Goal: Transaction & Acquisition: Purchase product/service

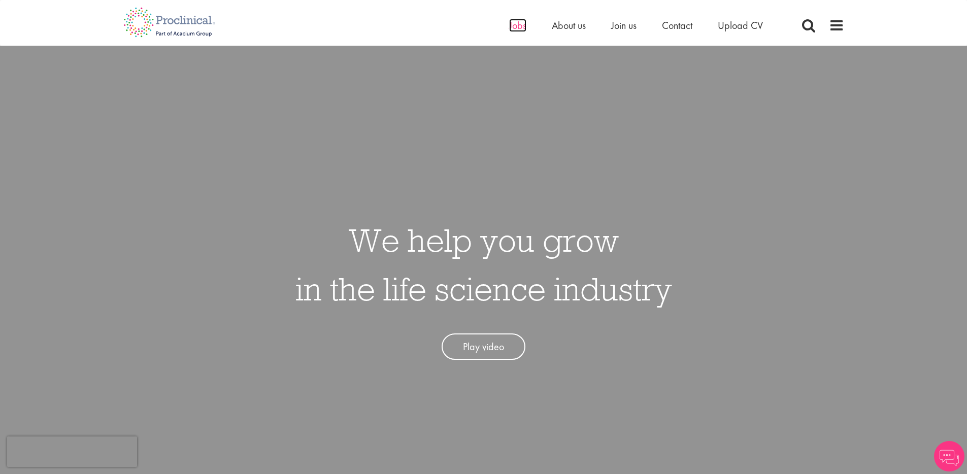
click at [520, 29] on span "Jobs" at bounding box center [517, 25] width 17 height 13
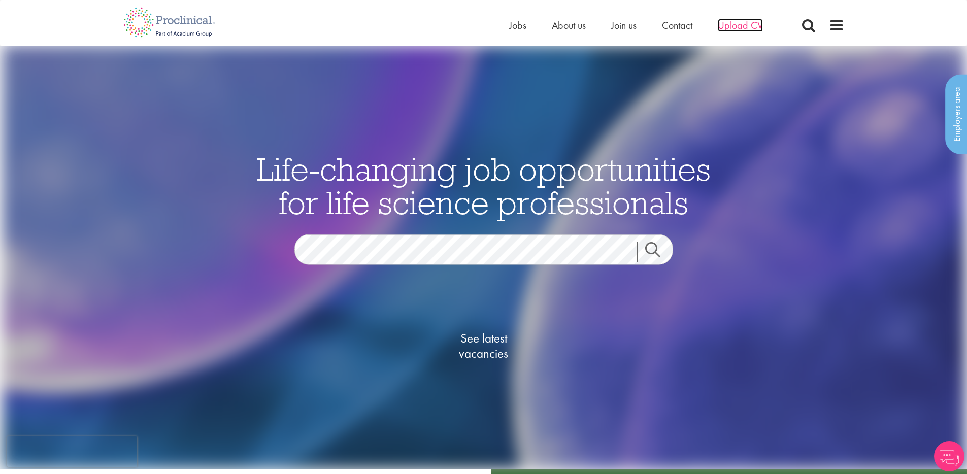
click at [738, 24] on span "Upload CV" at bounding box center [739, 25] width 45 height 13
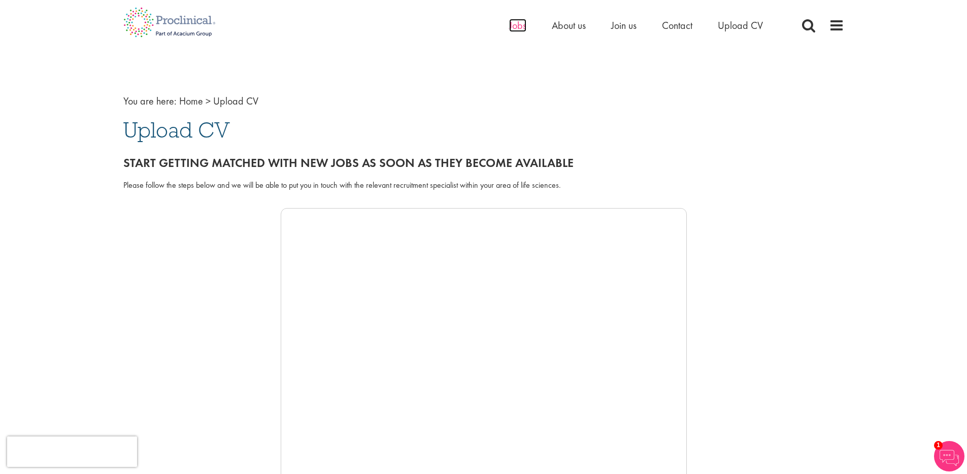
click at [518, 24] on span "Jobs" at bounding box center [517, 25] width 17 height 13
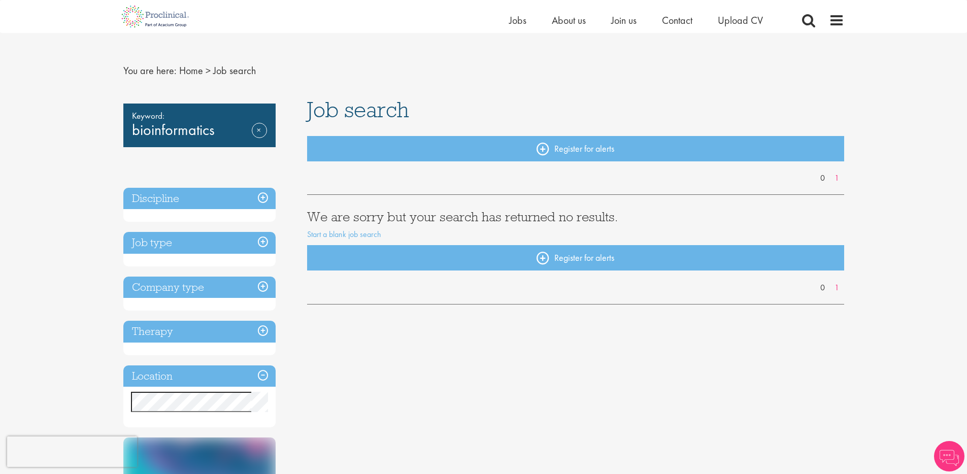
scroll to position [26, 0]
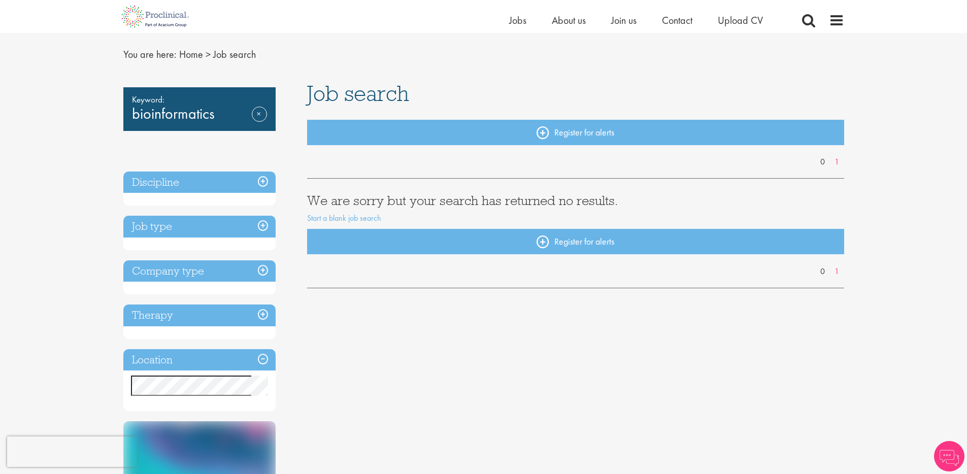
click at [253, 234] on h3 "Job type" at bounding box center [199, 227] width 152 height 22
click at [259, 228] on h3 "Job type" at bounding box center [199, 227] width 152 height 22
click at [268, 226] on h3 "Job type" at bounding box center [199, 227] width 152 height 22
click at [418, 198] on h3 "We are sorry but your search has returned no results." at bounding box center [575, 200] width 537 height 13
click at [510, 21] on span "Jobs" at bounding box center [517, 20] width 17 height 13
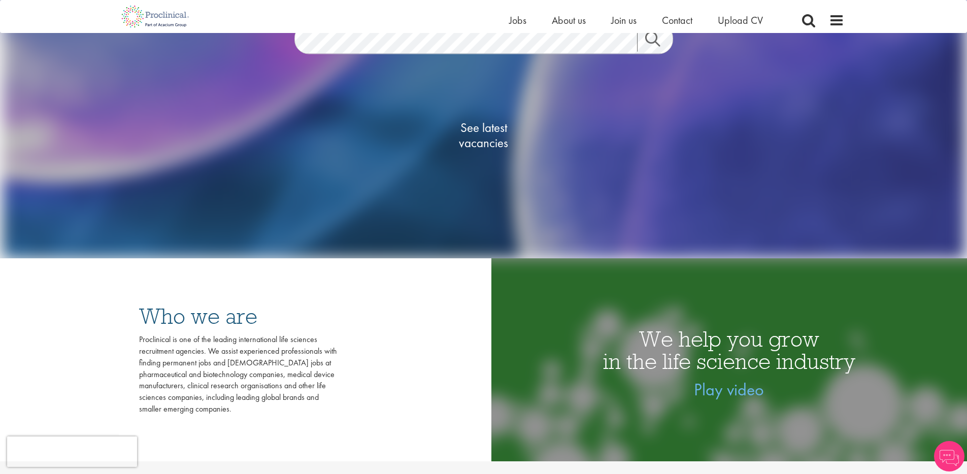
scroll to position [99, 0]
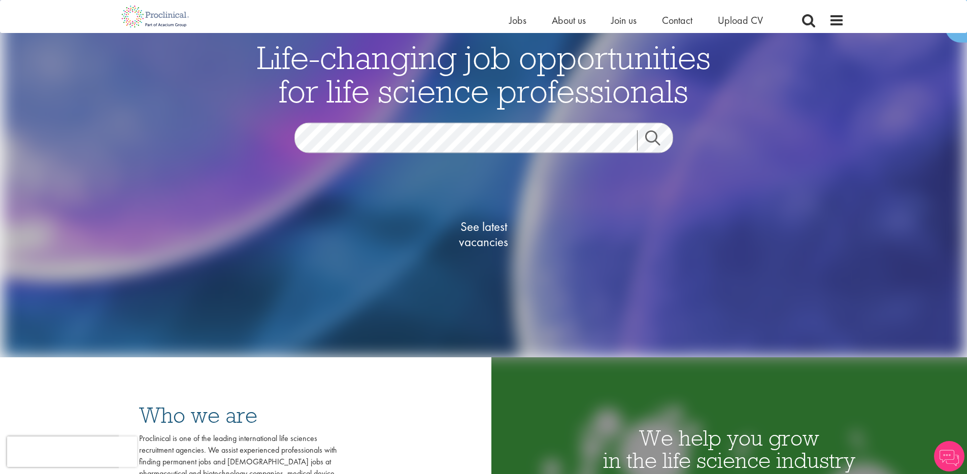
click at [649, 139] on link "Search" at bounding box center [659, 140] width 44 height 20
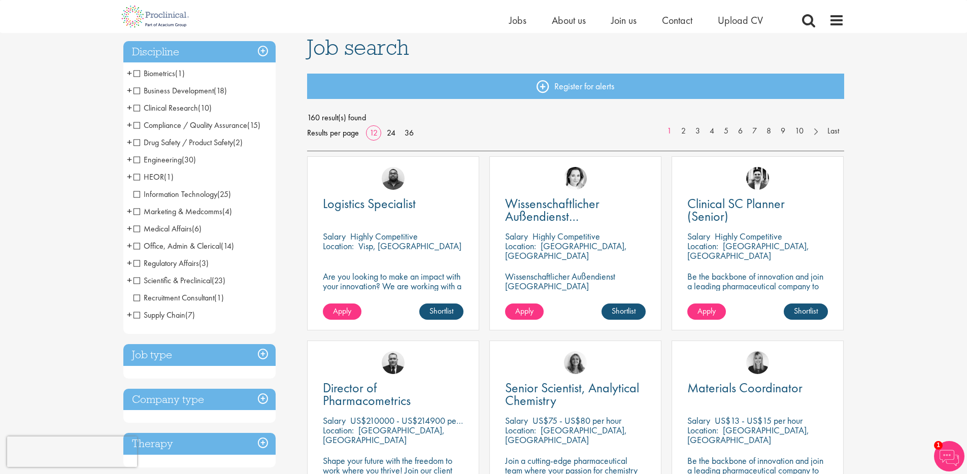
scroll to position [56, 0]
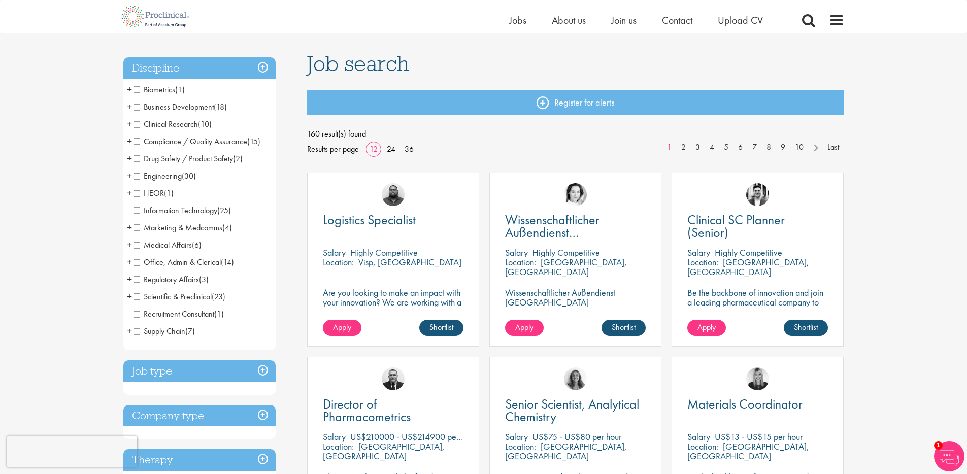
click at [136, 124] on span "Clinical Research" at bounding box center [165, 124] width 64 height 11
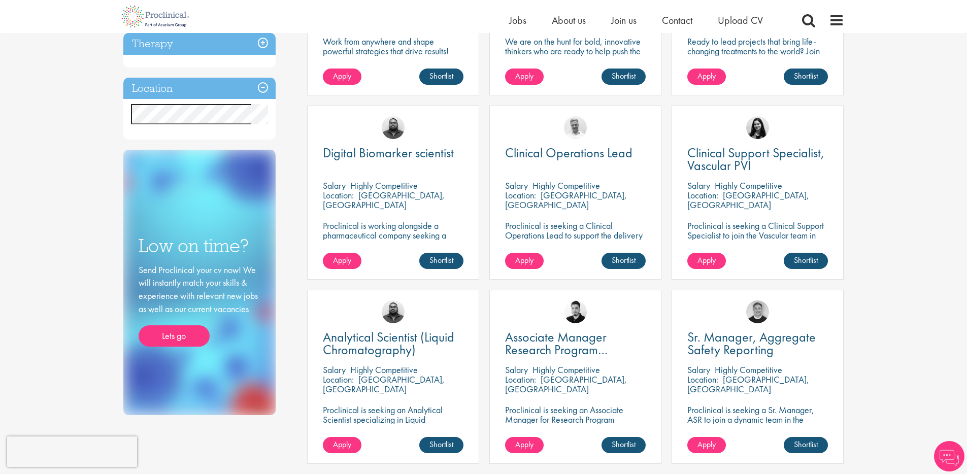
scroll to position [54, 0]
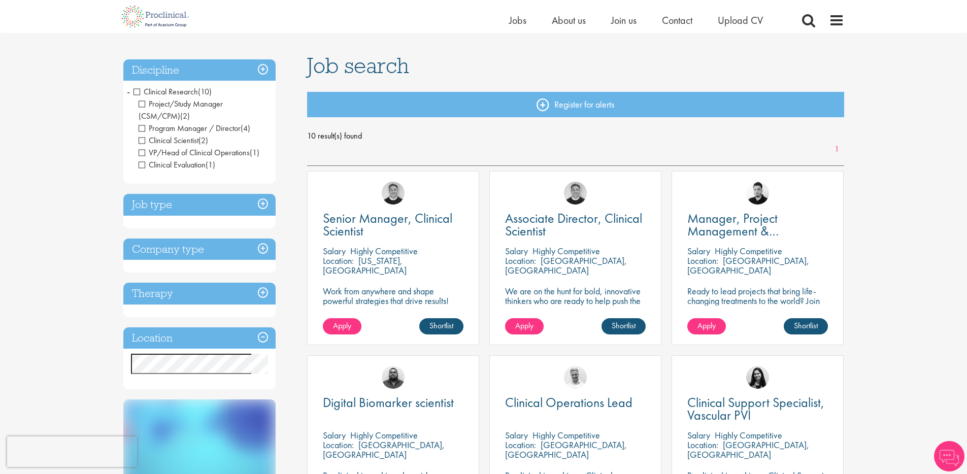
click at [140, 91] on span "Clinical Research" at bounding box center [165, 91] width 64 height 11
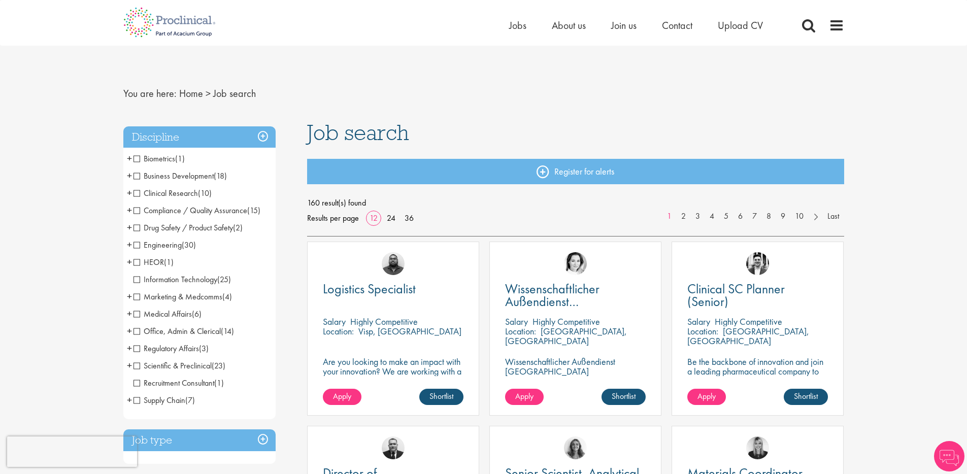
click at [139, 248] on span "Engineering" at bounding box center [157, 245] width 48 height 11
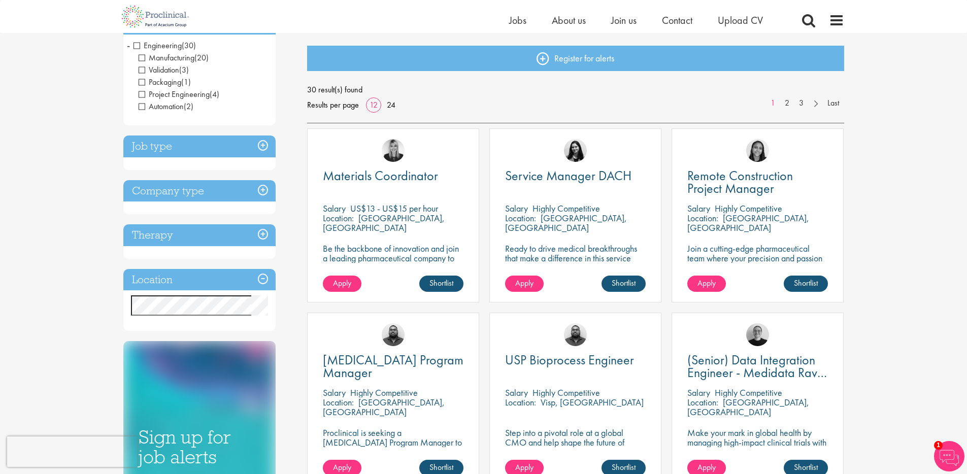
scroll to position [55, 0]
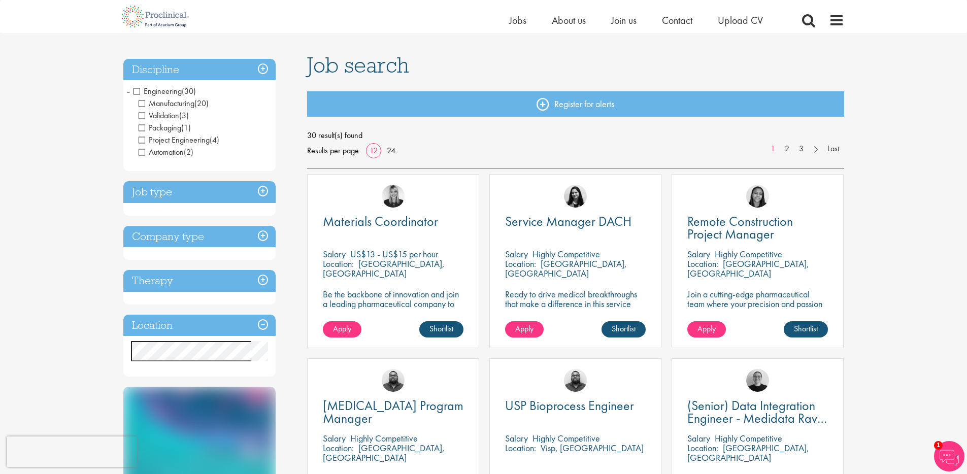
click at [140, 93] on span "Engineering" at bounding box center [157, 91] width 48 height 11
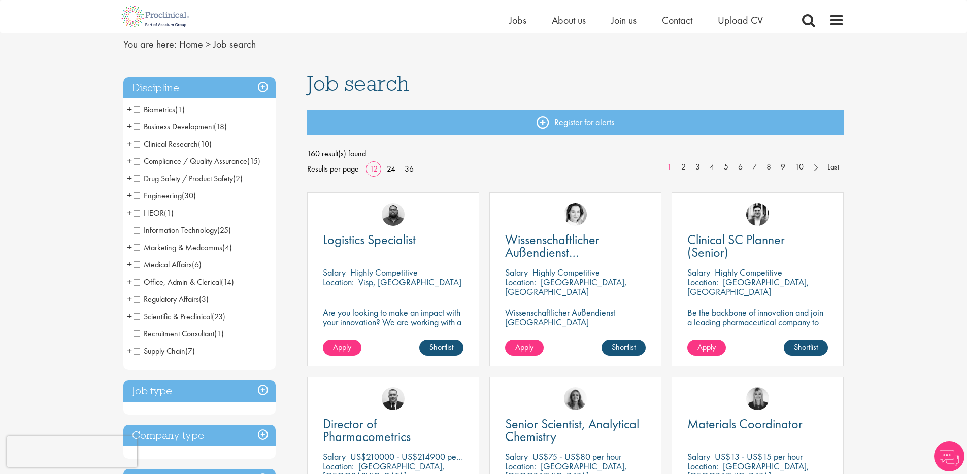
scroll to position [140, 0]
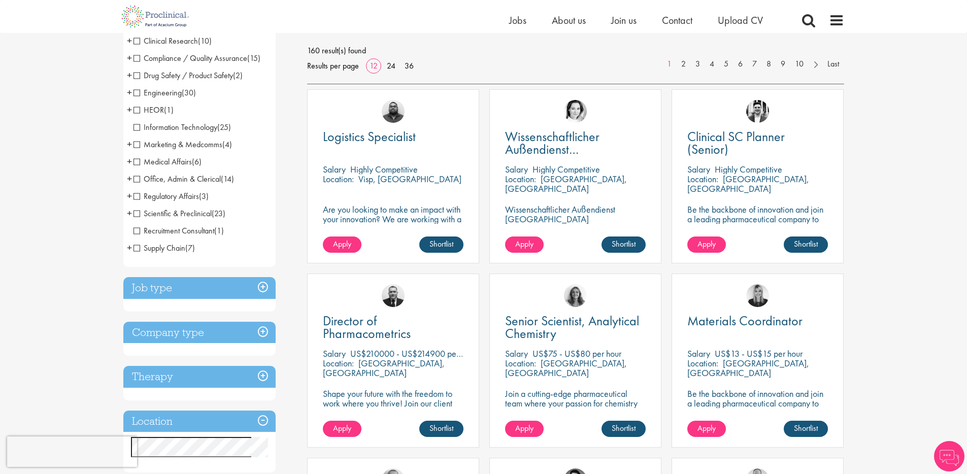
click at [248, 290] on h3 "Job type" at bounding box center [199, 288] width 152 height 22
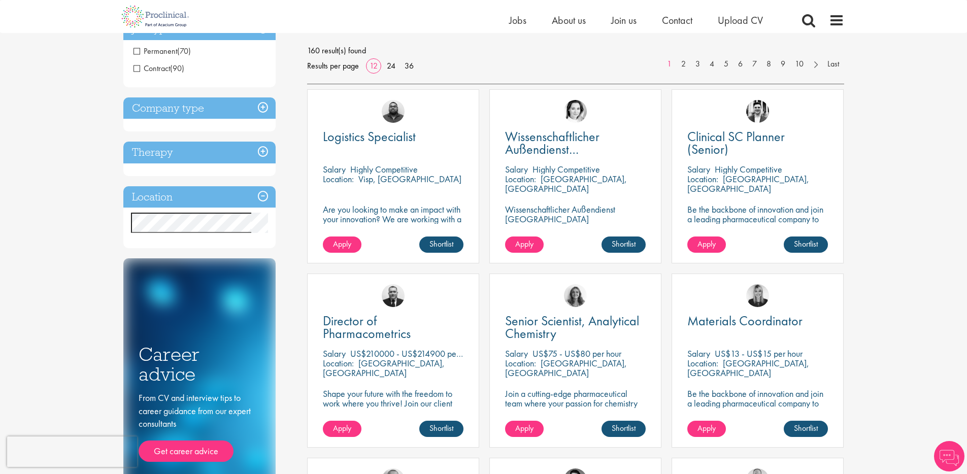
click at [227, 112] on h3 "Company type" at bounding box center [199, 108] width 152 height 22
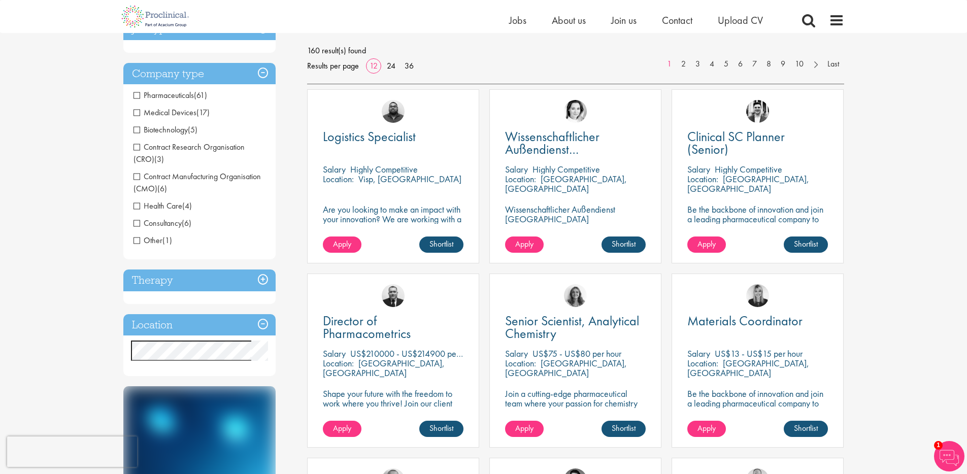
click at [233, 276] on h3 "Therapy" at bounding box center [199, 280] width 152 height 22
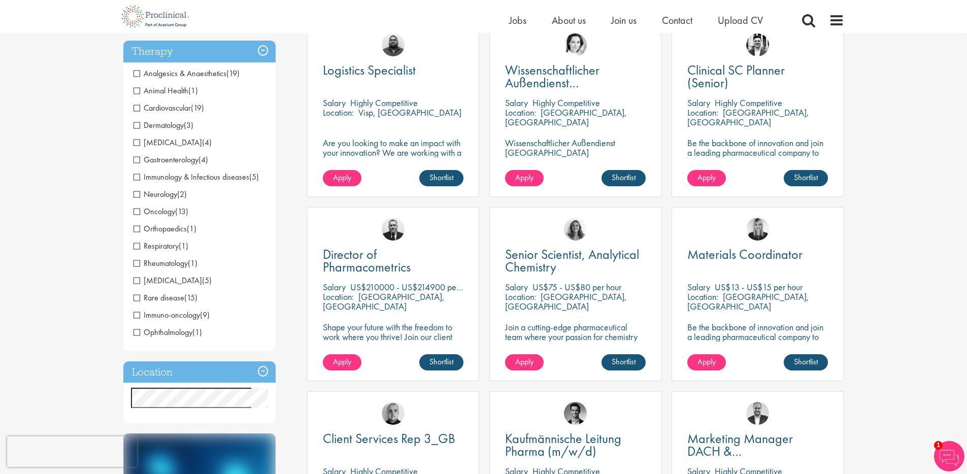
scroll to position [274, 0]
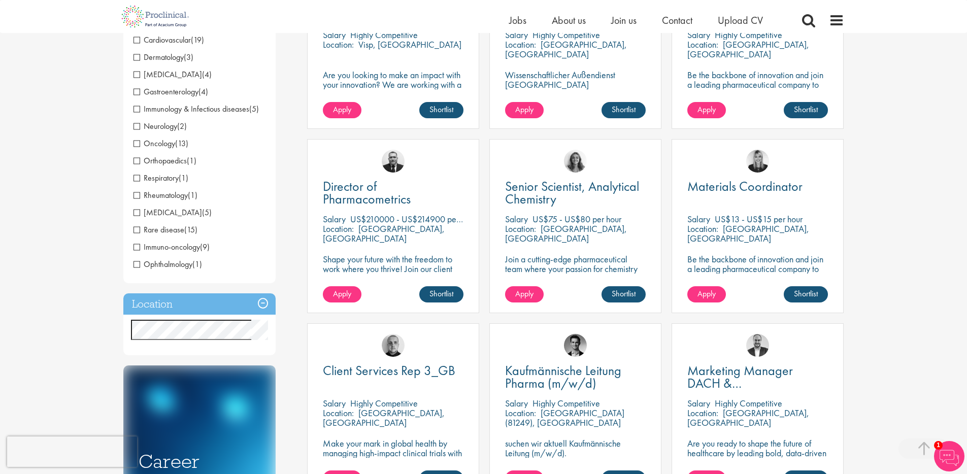
click at [208, 299] on h3 "Location" at bounding box center [199, 304] width 152 height 22
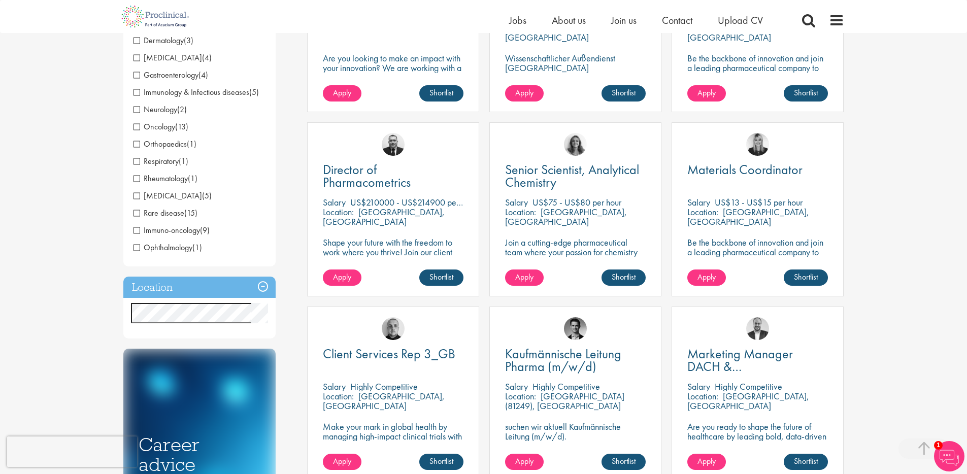
scroll to position [299, 0]
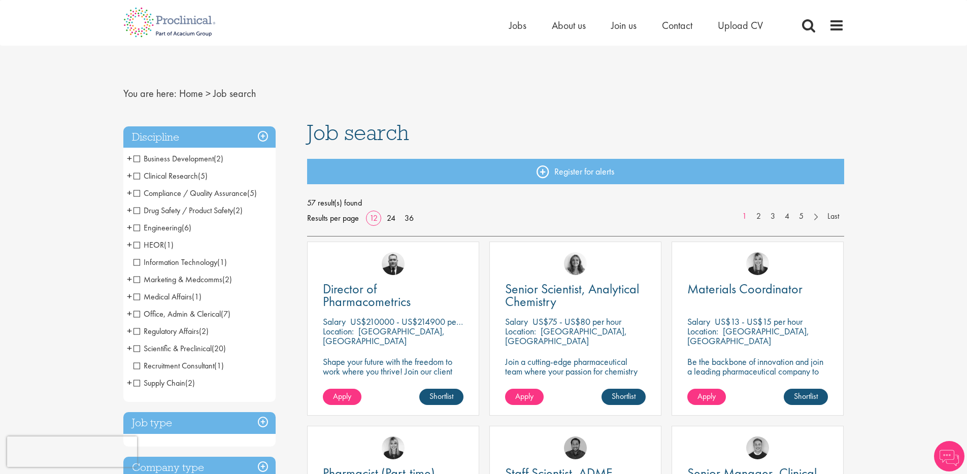
click at [418, 222] on div "57 result(s) found Results per page 12 24 36 1 2 3 4 5 Last" at bounding box center [575, 210] width 537 height 30
click at [412, 217] on link "36" at bounding box center [409, 218] width 16 height 11
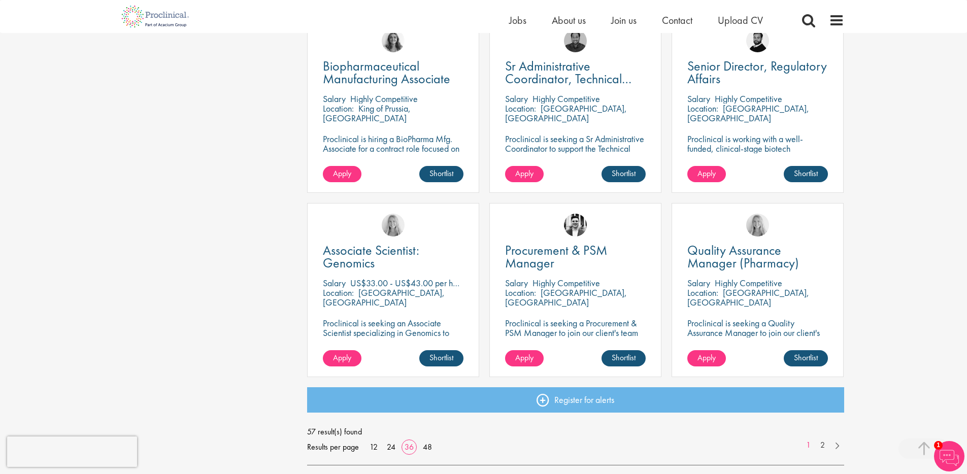
scroll to position [2064, 0]
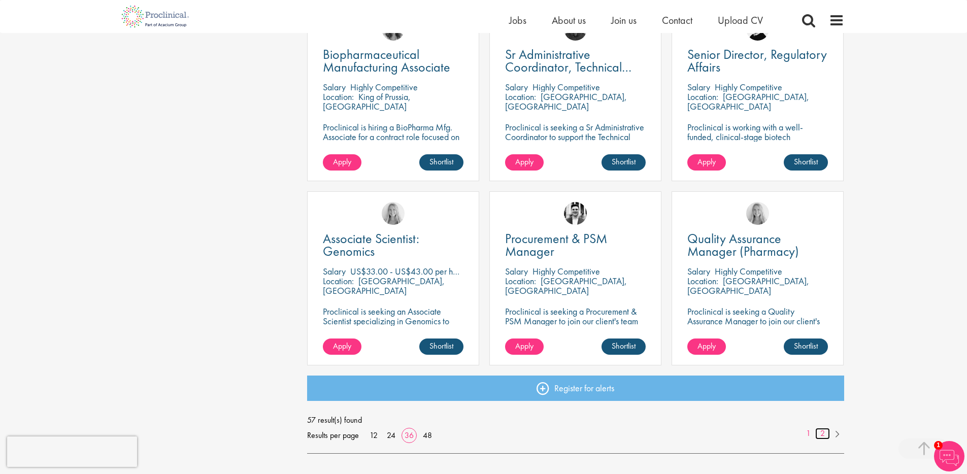
click at [823, 433] on link "2" at bounding box center [822, 434] width 15 height 12
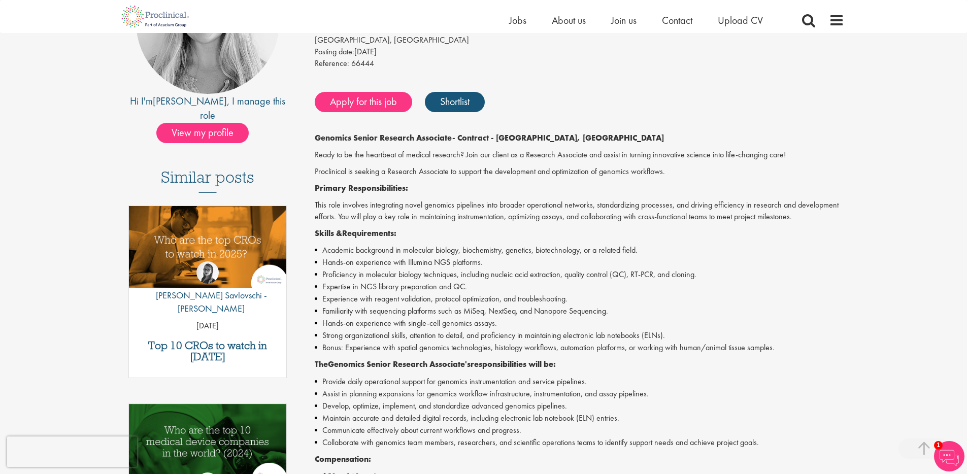
scroll to position [339, 0]
